Goal: Information Seeking & Learning: Learn about a topic

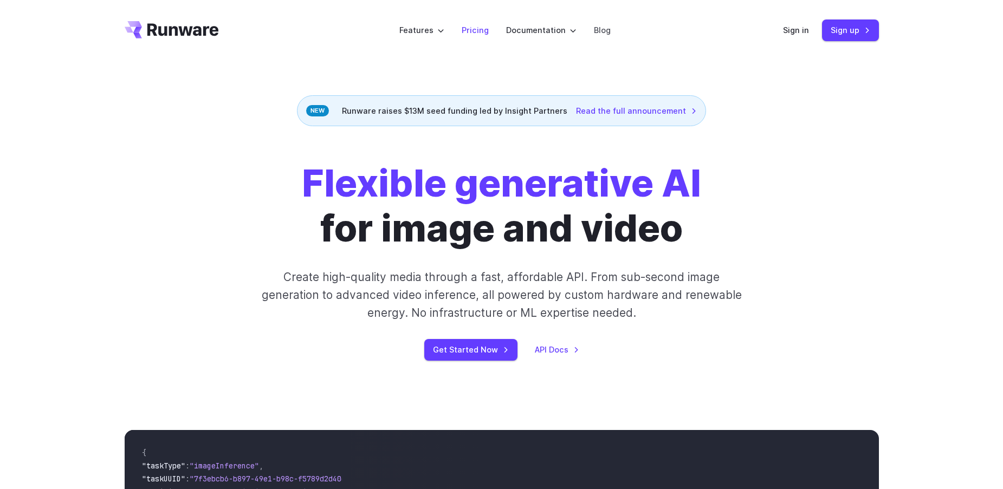
click at [479, 33] on link "Pricing" at bounding box center [475, 30] width 27 height 12
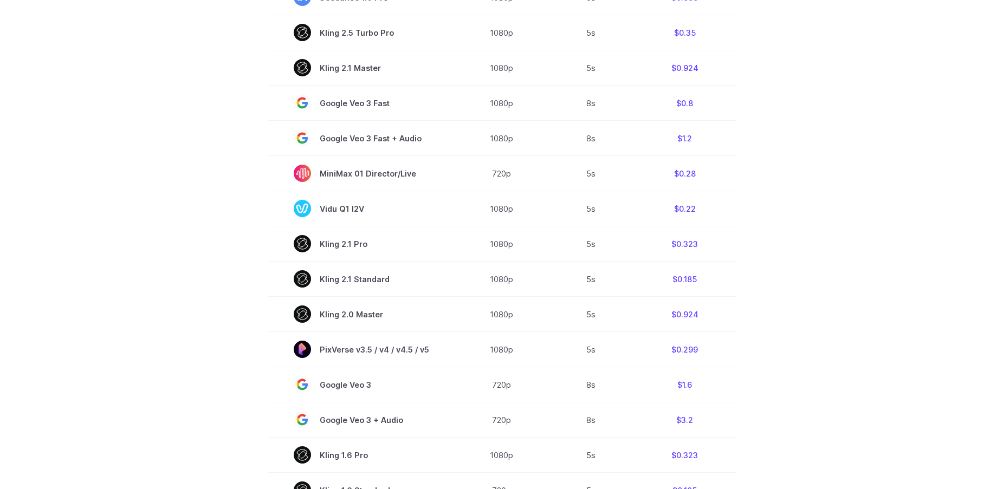
scroll to position [542, 0]
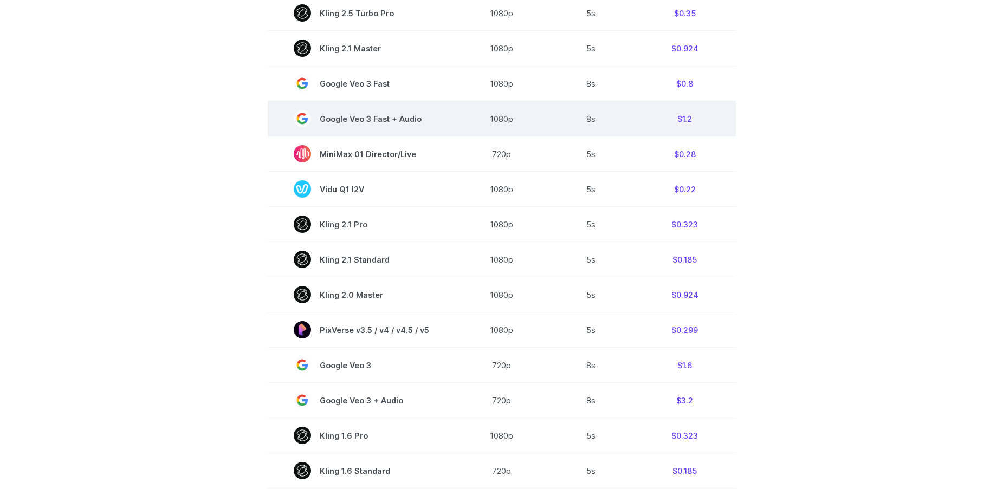
click at [490, 117] on td "1080p" at bounding box center [501, 118] width 93 height 35
